Goal: Register for event/course

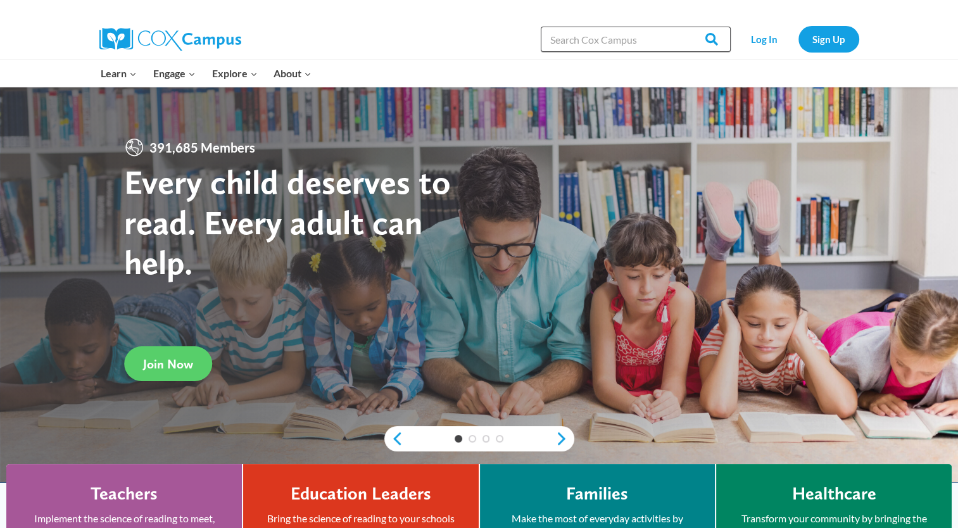
click at [618, 39] on input "Search in https://coxcampus.org/" at bounding box center [636, 39] width 190 height 25
click at [771, 34] on link "Log In" at bounding box center [764, 39] width 55 height 26
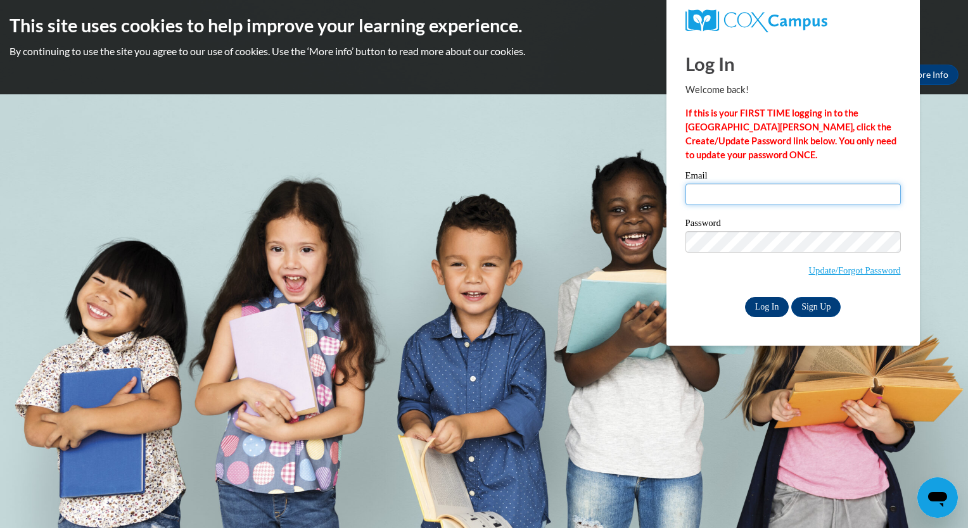
type input "marbryan@valdosta.edu"
click at [758, 305] on input "Log In" at bounding box center [767, 307] width 44 height 20
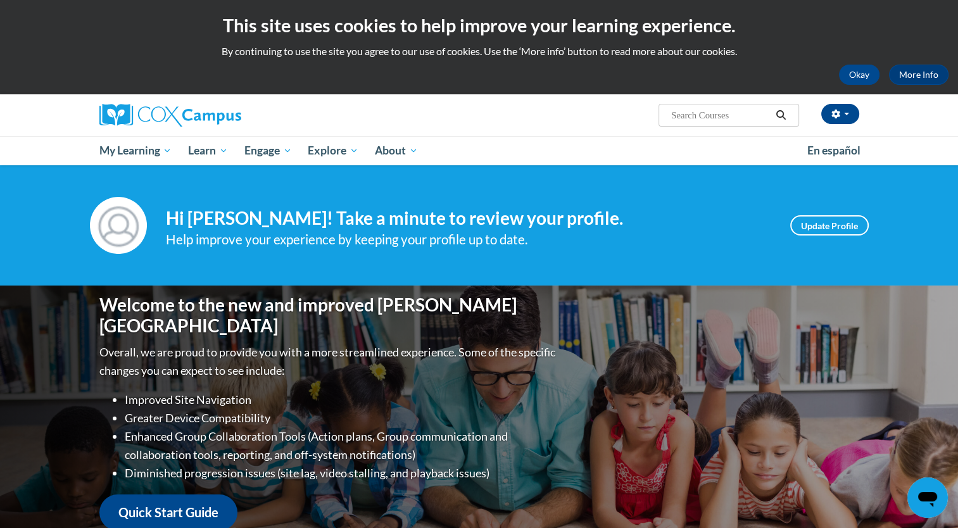
click at [671, 118] on input "Search..." at bounding box center [720, 115] width 101 height 15
type input "reading com"
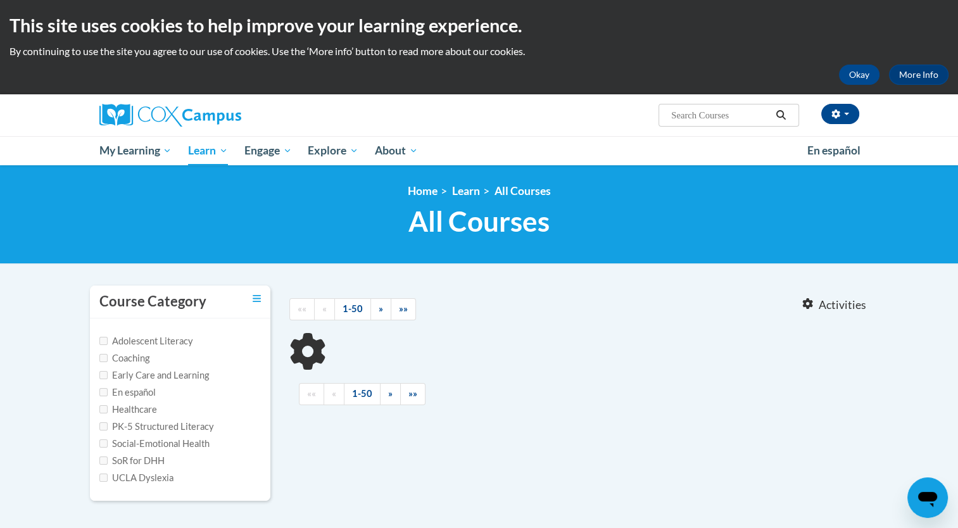
type input "reading com"
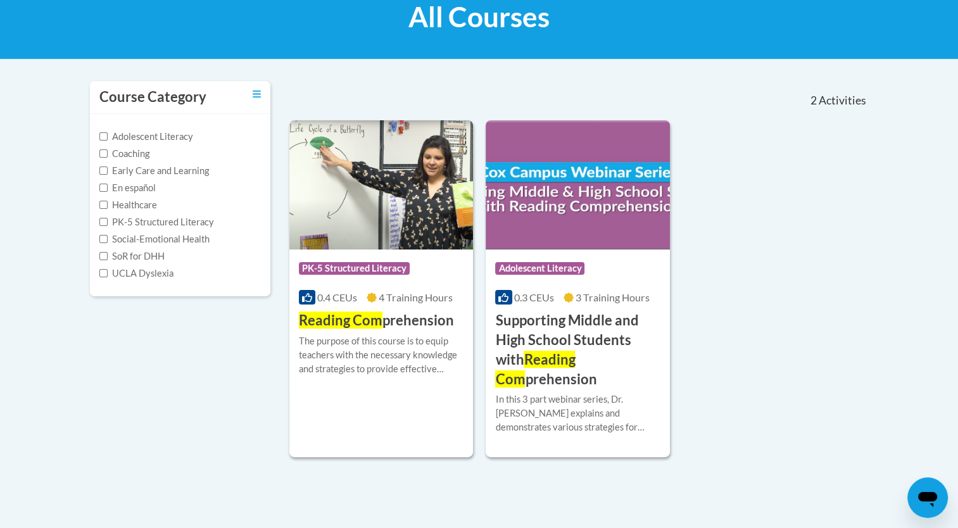
scroll to position [213, 0]
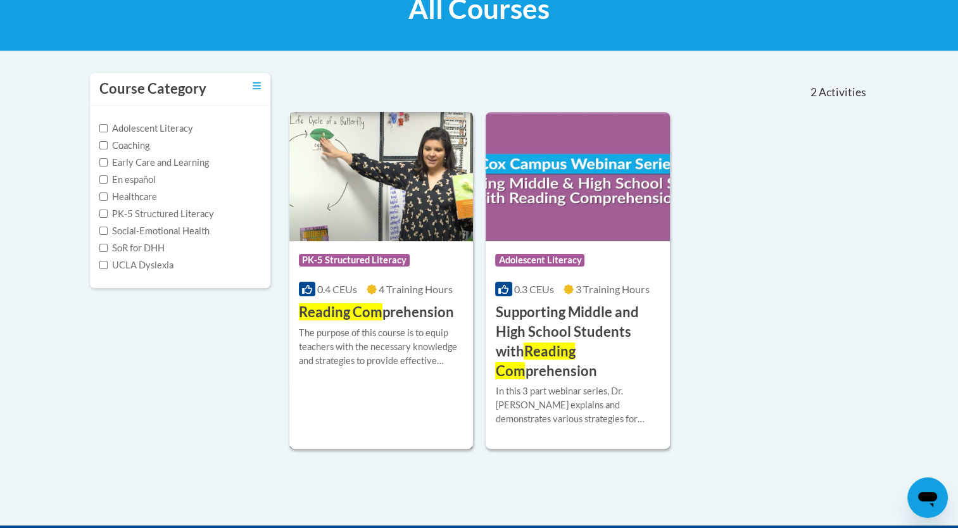
click at [405, 319] on h3 "Reading Com prehension" at bounding box center [376, 313] width 155 height 20
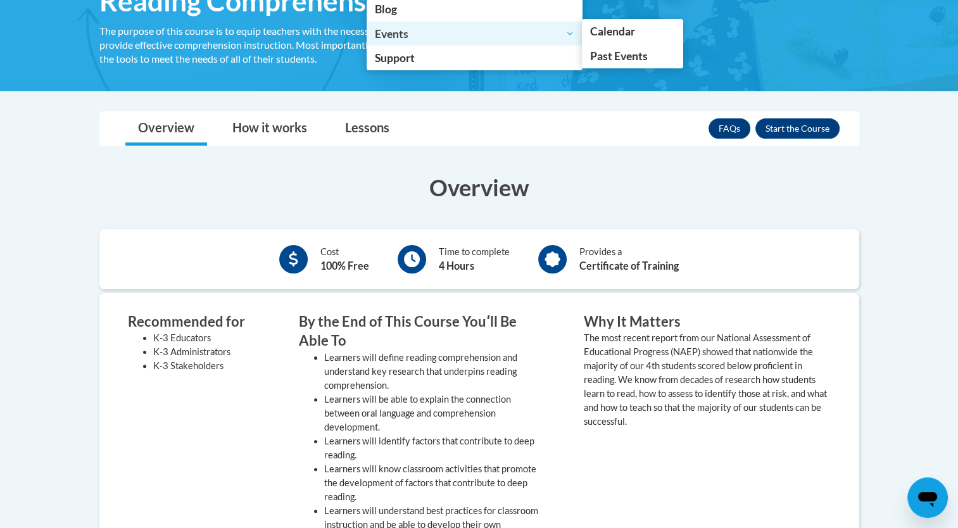
scroll to position [270, 0]
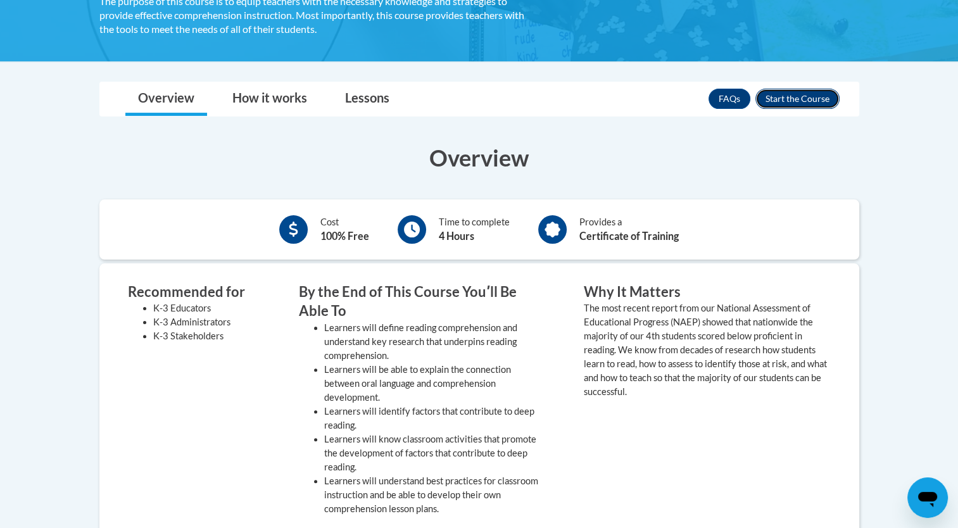
click at [788, 94] on button "Enroll" at bounding box center [798, 99] width 84 height 20
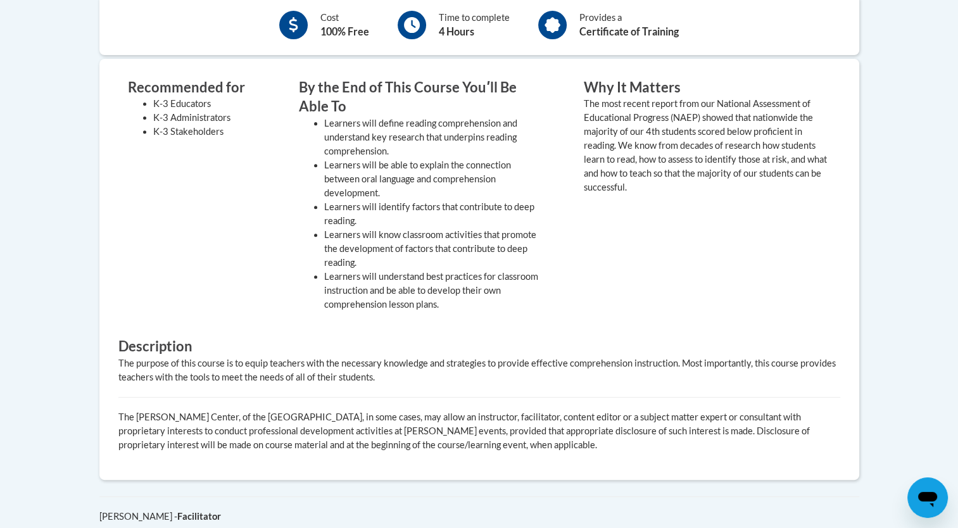
scroll to position [555, 0]
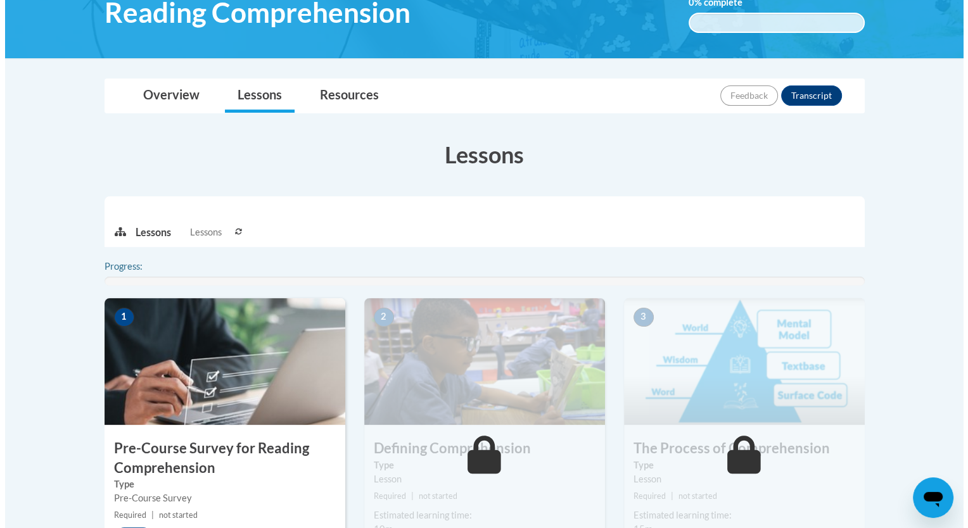
scroll to position [321, 0]
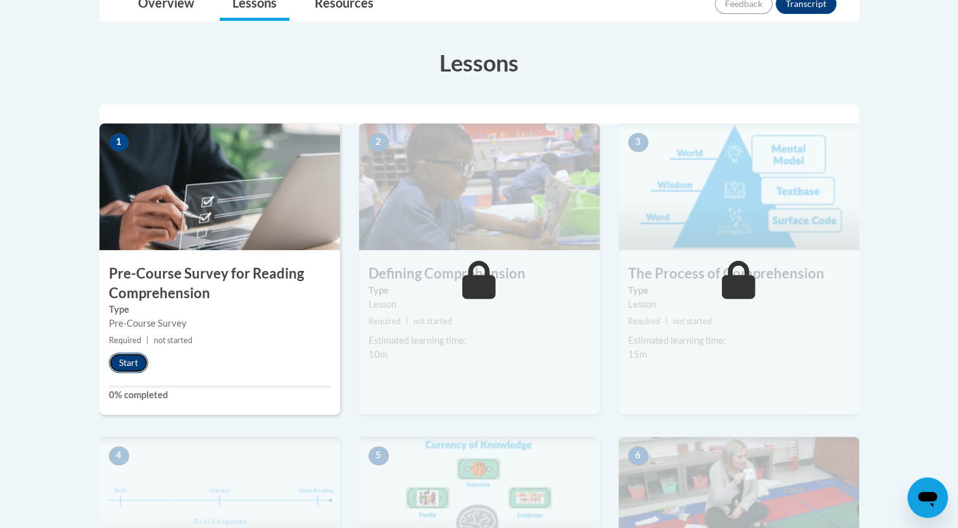
click at [128, 363] on button "Start" at bounding box center [128, 363] width 39 height 20
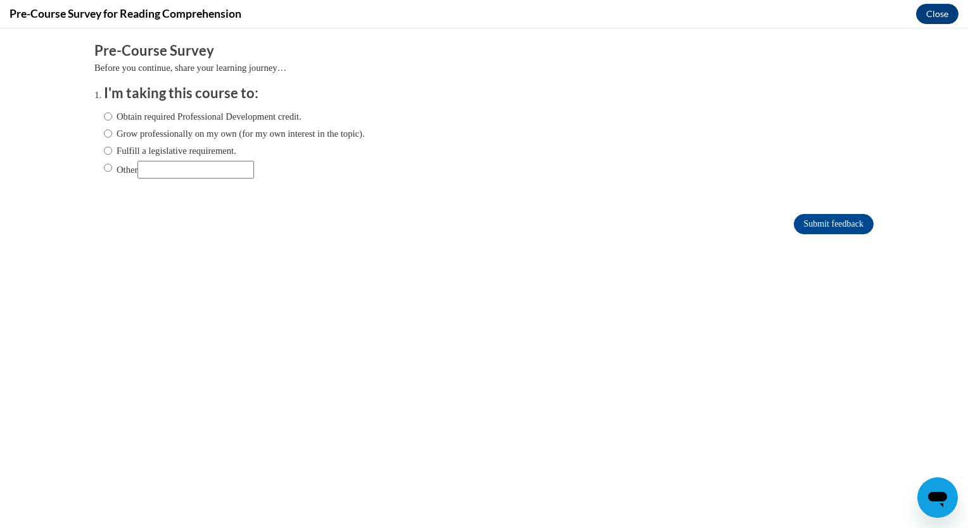
scroll to position [0, 0]
click at [111, 168] on label "Other" at bounding box center [179, 170] width 150 height 18
click at [111, 168] on input "Other" at bounding box center [108, 168] width 8 height 14
radio input "true"
click at [799, 222] on input "Submit feedback" at bounding box center [834, 224] width 80 height 20
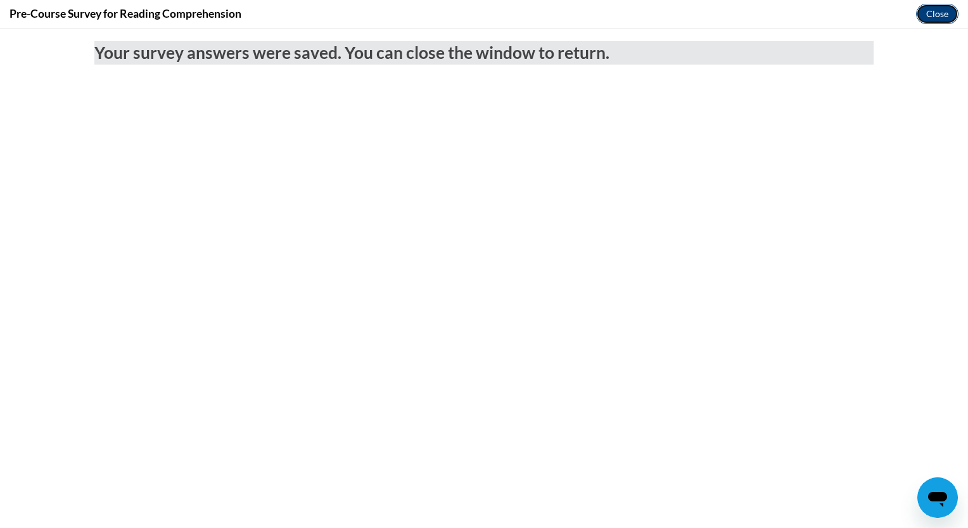
click at [920, 10] on button "Close" at bounding box center [937, 14] width 42 height 20
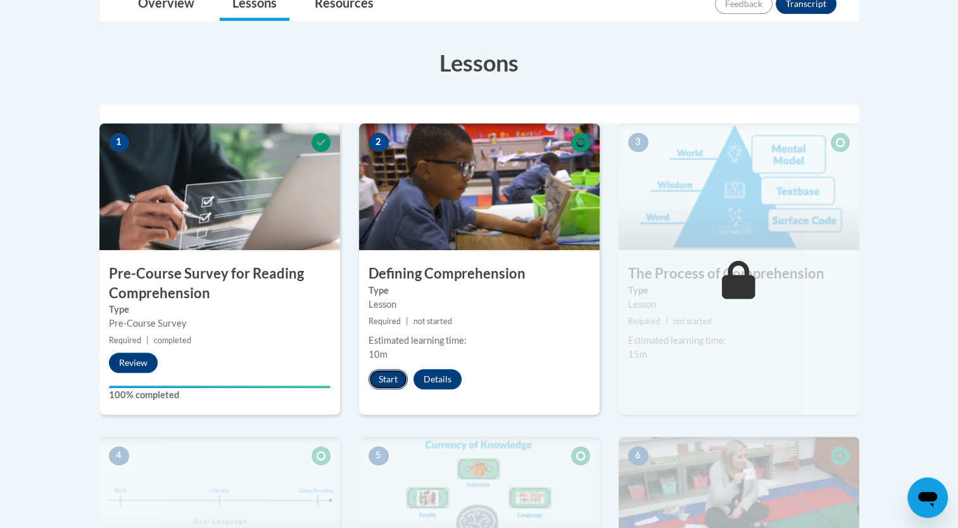
click at [392, 379] on button "Start" at bounding box center [388, 379] width 39 height 20
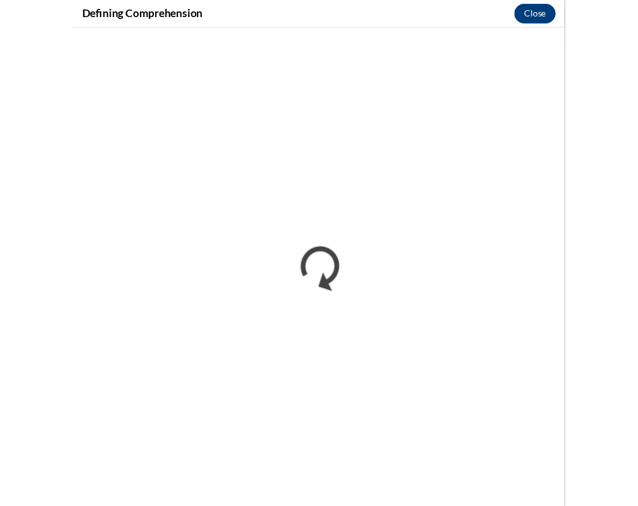
scroll to position [341, 0]
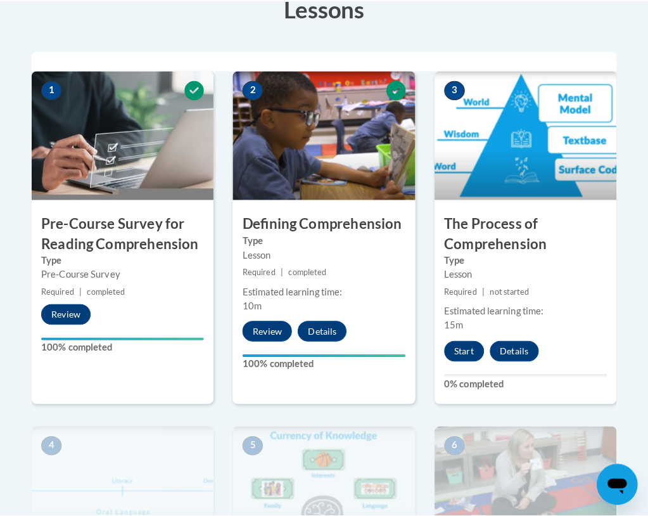
scroll to position [377, 0]
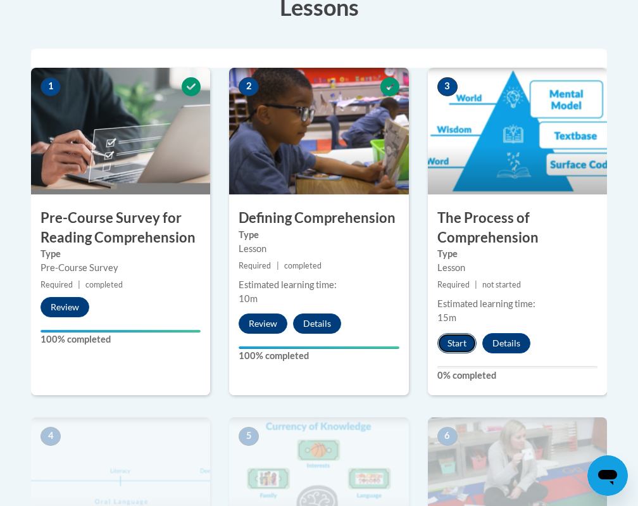
click at [457, 348] on button "Start" at bounding box center [457, 343] width 39 height 20
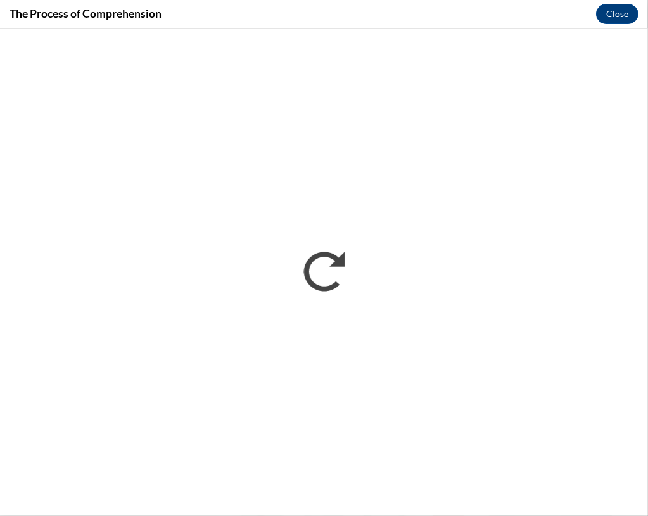
scroll to position [0, 0]
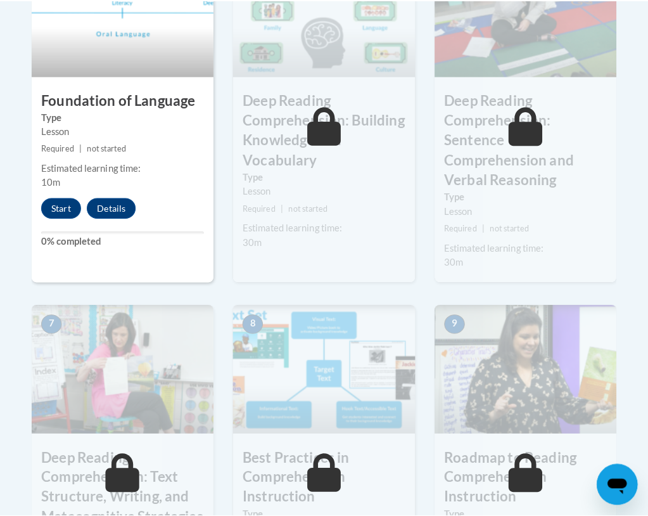
scroll to position [828, 0]
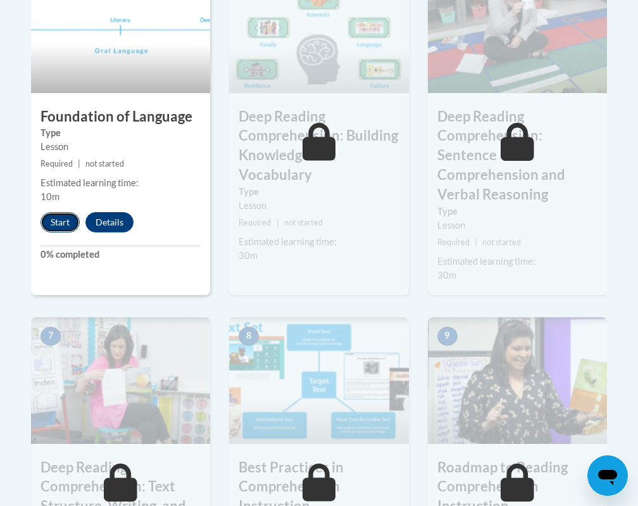
click at [66, 219] on button "Start" at bounding box center [60, 222] width 39 height 20
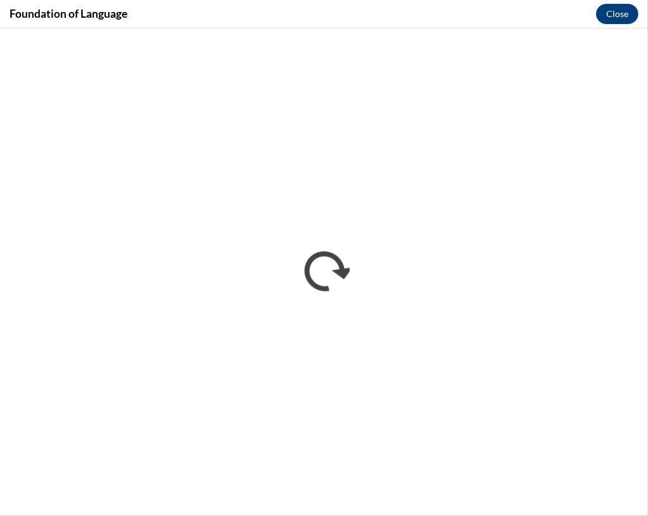
scroll to position [0, 0]
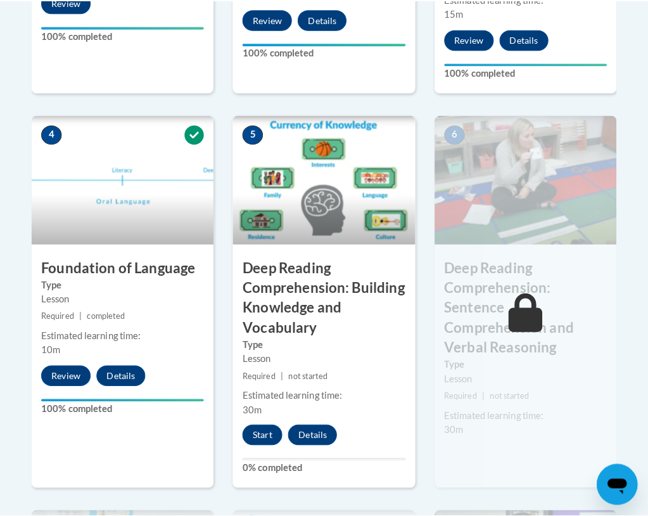
scroll to position [735, 0]
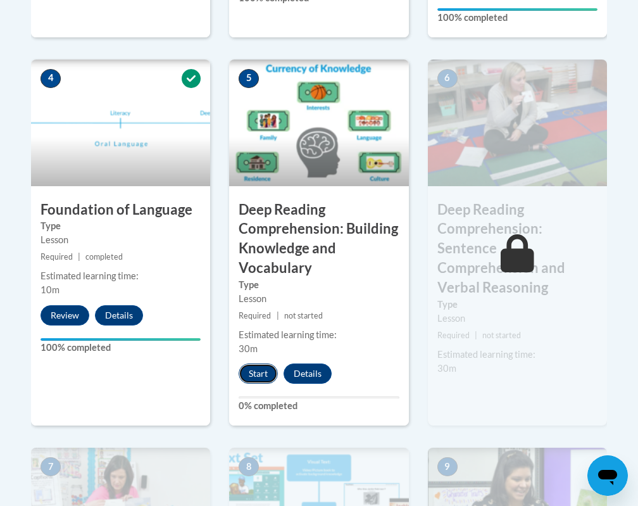
click at [255, 373] on button "Start" at bounding box center [258, 374] width 39 height 20
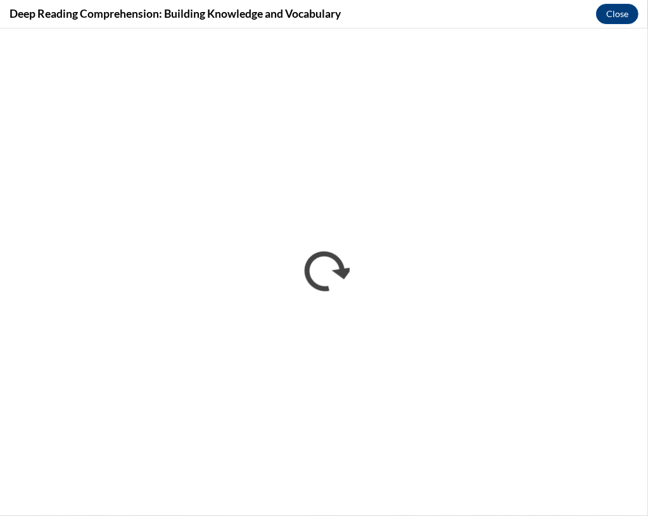
scroll to position [0, 0]
